Goal: Browse casually

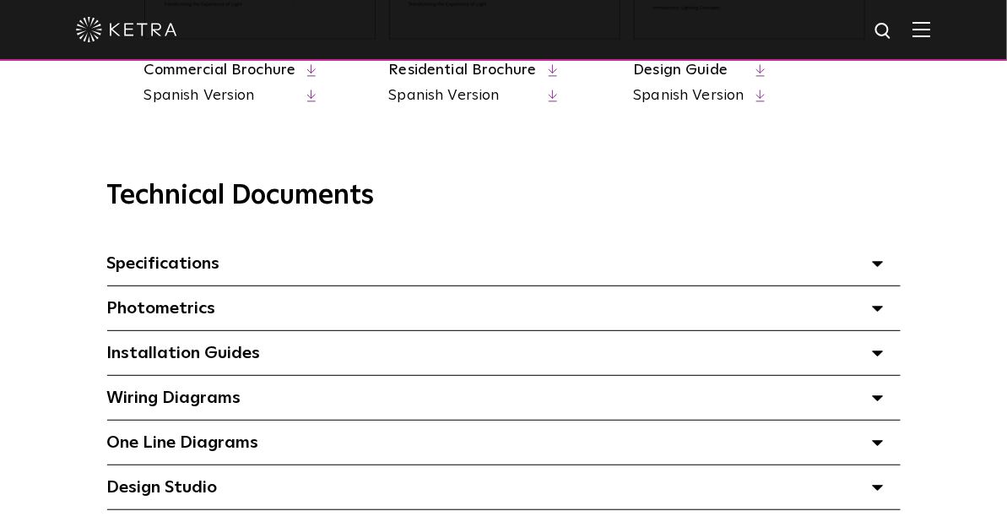
scroll to position [1034, 0]
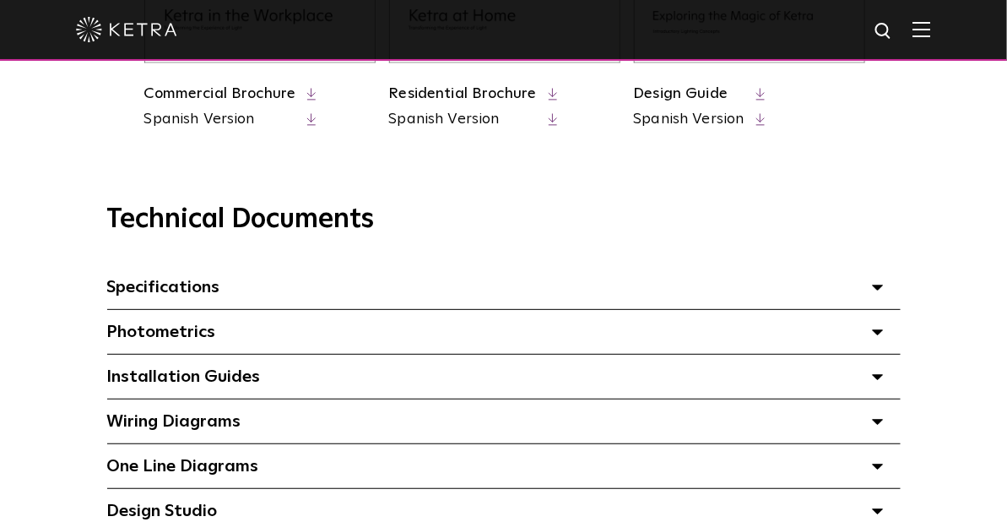
click at [174, 295] on span "Specifications Select checkboxes to use the bulk download option below" at bounding box center [163, 287] width 113 height 17
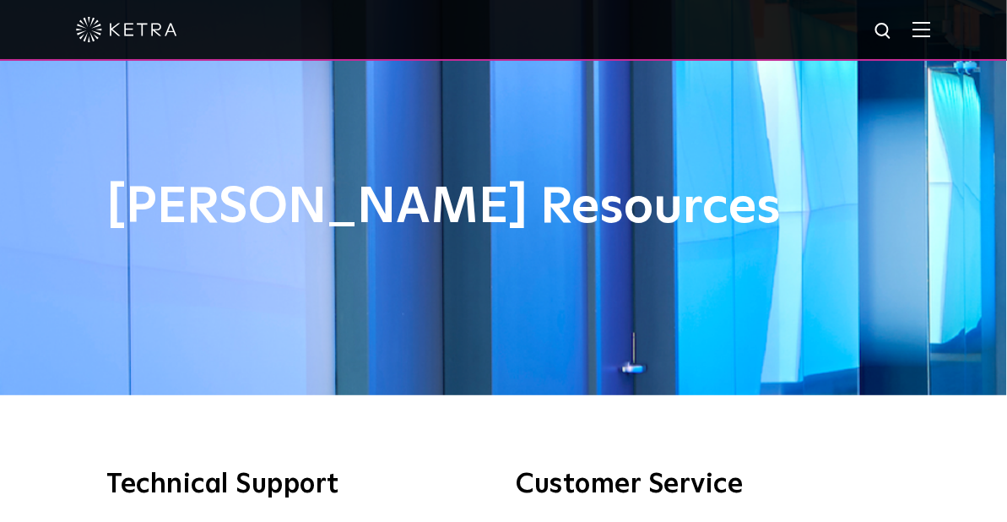
scroll to position [0, 0]
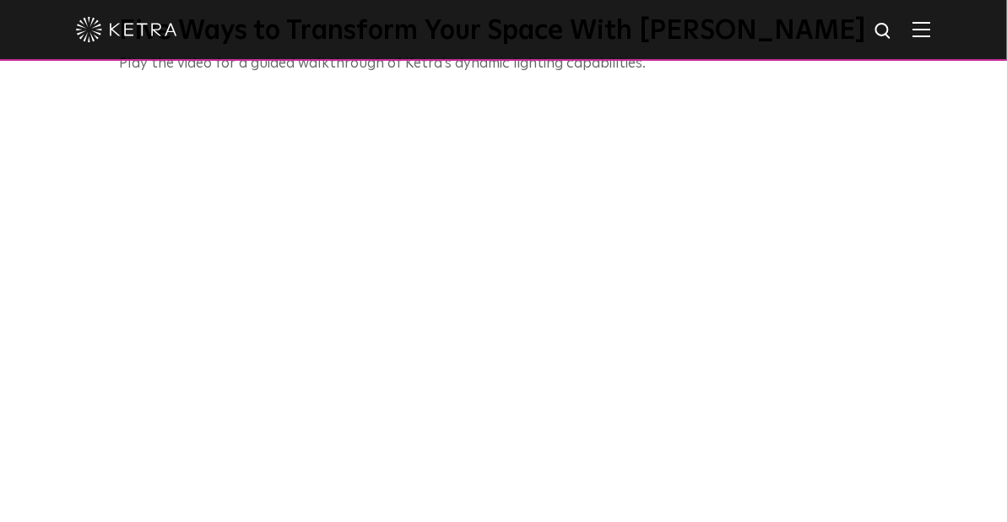
scroll to position [599, 0]
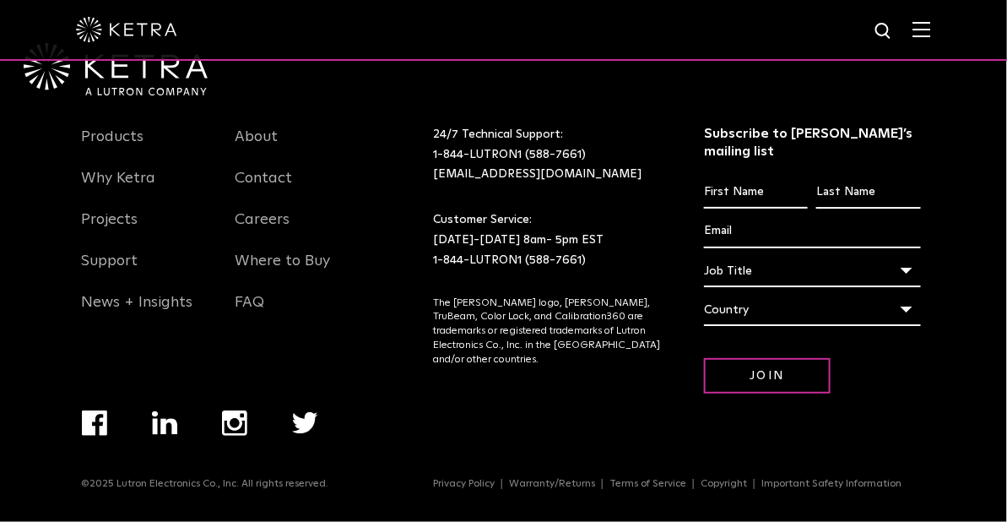
scroll to position [3540, 0]
